Goal: Information Seeking & Learning: Learn about a topic

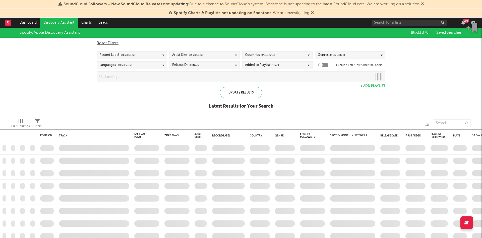
checkbox input "true"
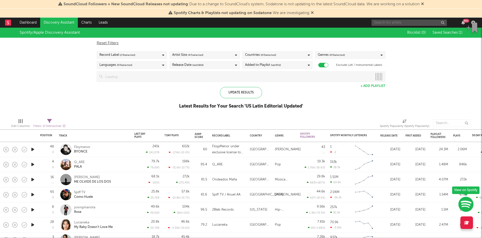
click at [400, 23] on input "text" at bounding box center [409, 23] width 75 height 6
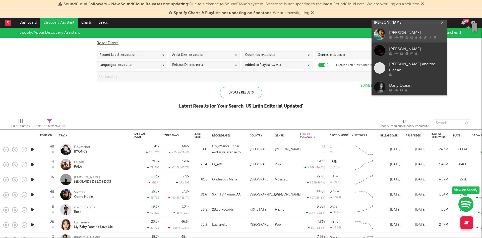
type input "[PERSON_NAME]"
click at [397, 28] on link "[PERSON_NAME]" at bounding box center [409, 34] width 75 height 16
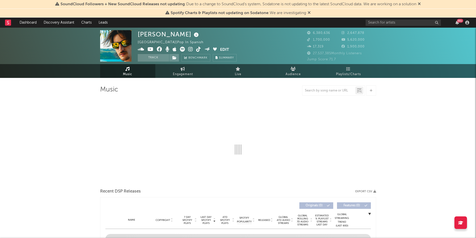
click at [311, 13] on icon at bounding box center [309, 13] width 3 height 4
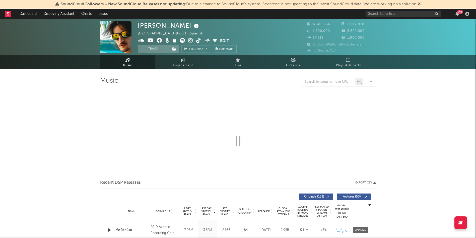
select select "6m"
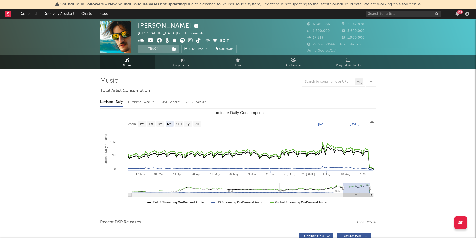
click at [421, 4] on icon at bounding box center [419, 4] width 3 height 4
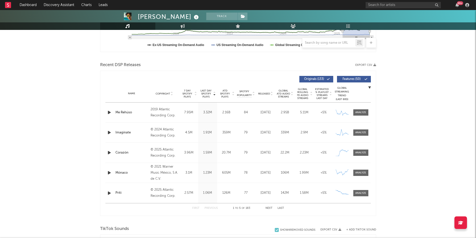
scroll to position [147, 0]
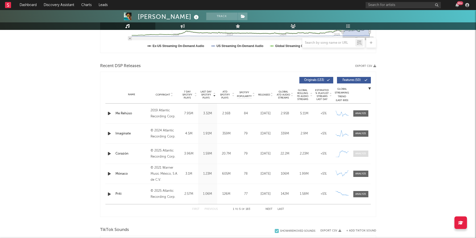
click at [361, 155] on div at bounding box center [360, 154] width 11 height 4
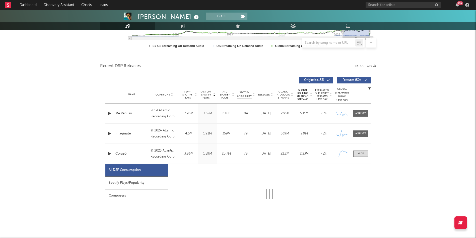
select select "1w"
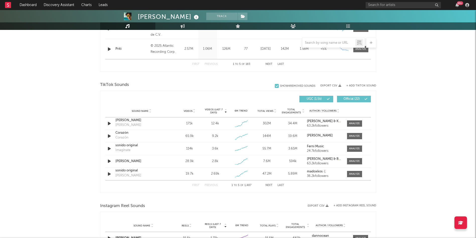
scroll to position [529, 0]
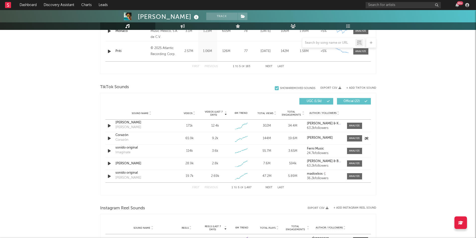
click at [150, 138] on div "Corazón Corazón" at bounding box center [141, 139] width 52 height 12
click at [358, 141] on span at bounding box center [354, 138] width 15 height 6
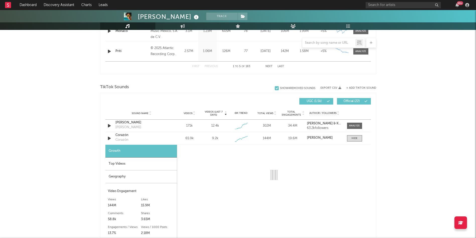
select select "1w"
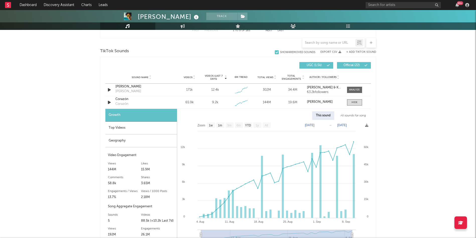
scroll to position [582, 0]
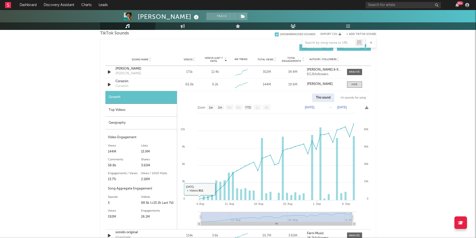
click at [135, 111] on div "Top Videos" at bounding box center [141, 110] width 72 height 13
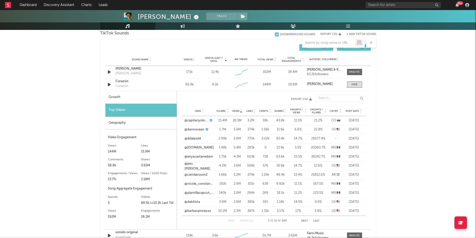
click at [133, 121] on div "Geography" at bounding box center [140, 122] width 71 height 13
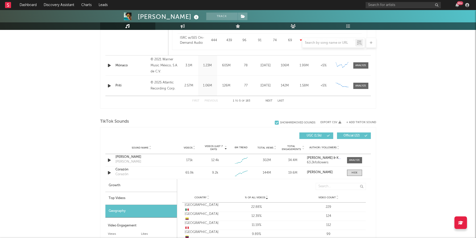
scroll to position [501, 0]
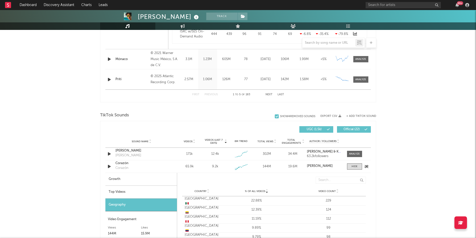
click at [229, 163] on div "6M Trend Created with Highcharts 10.3.3" at bounding box center [241, 166] width 26 height 9
click at [118, 180] on div "Growth" at bounding box center [141, 179] width 72 height 13
select select "1w"
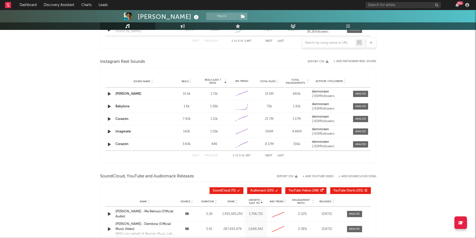
scroll to position [815, 0]
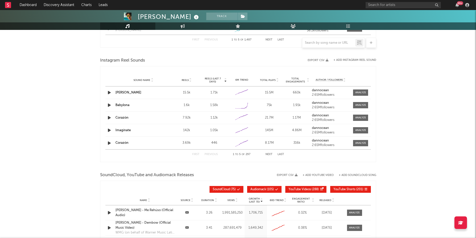
click at [140, 116] on div "Corazón" at bounding box center [143, 117] width 56 height 5
click at [288, 120] on div "Sound Name Corazón Reels 7.92k Reels (last 7 days) 1.12k 6M Trend Created with …" at bounding box center [238, 117] width 266 height 12
click at [357, 117] on div at bounding box center [360, 118] width 11 height 4
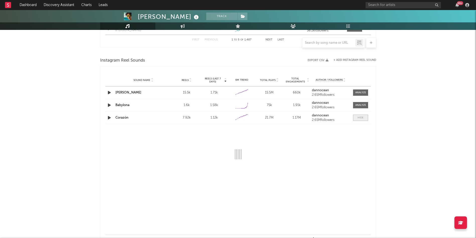
select select "1w"
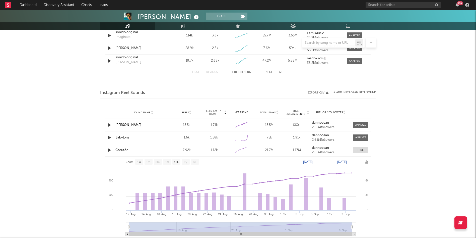
scroll to position [758, 0]
